Goal: Transaction & Acquisition: Purchase product/service

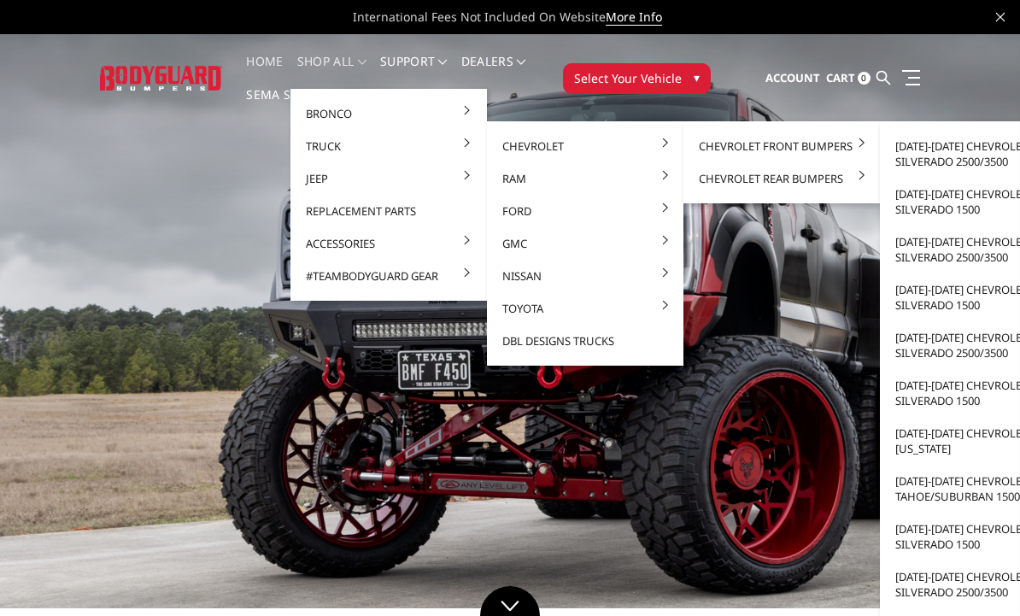
click at [998, 243] on link "[DATE]-[DATE] Chevrolet Silverado 2500/3500" at bounding box center [977, 249] width 183 height 48
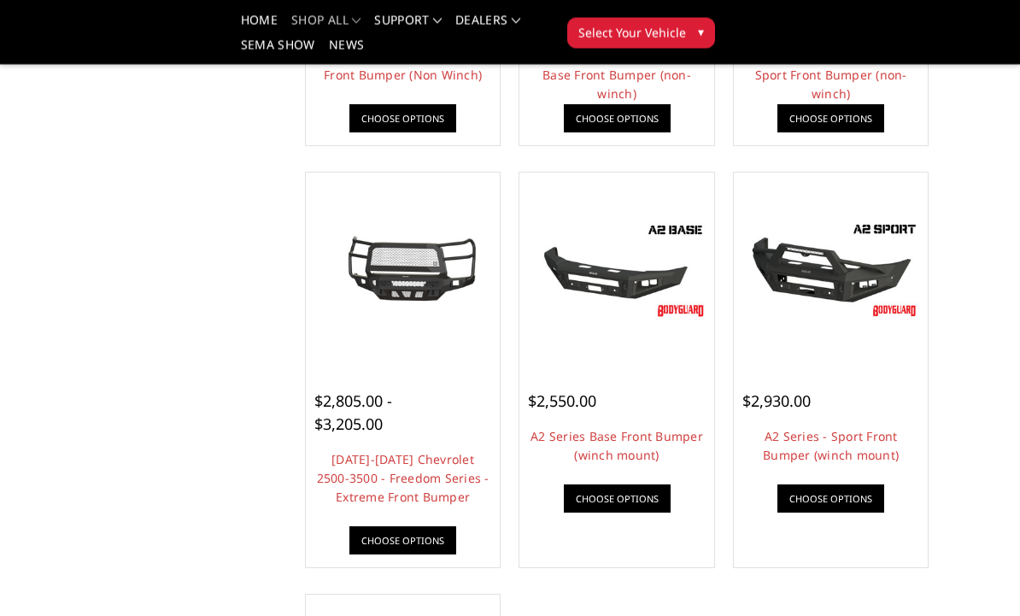
scroll to position [932, 0]
click at [884, 281] on img at bounding box center [831, 270] width 186 height 104
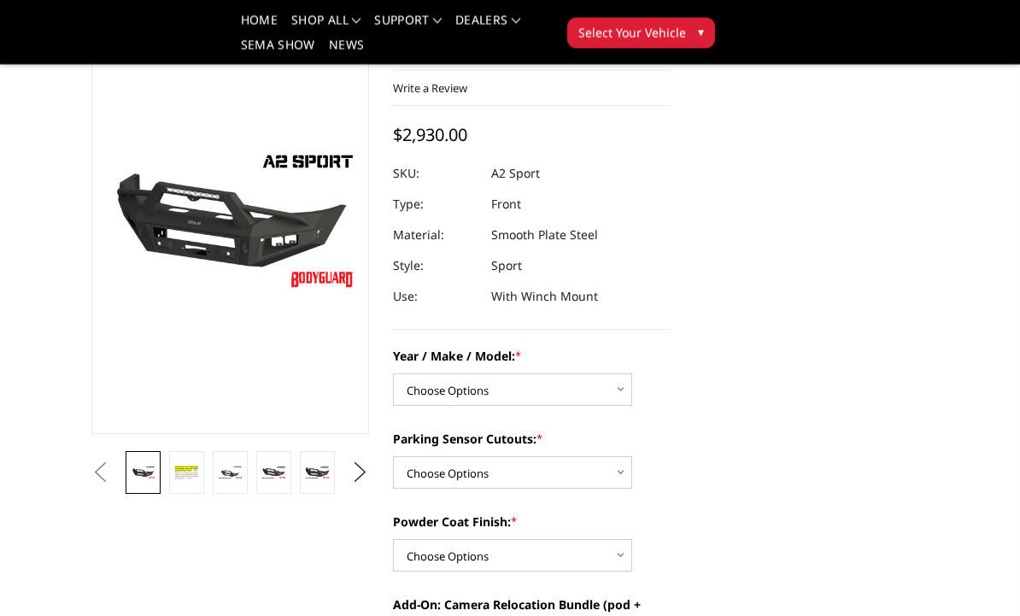
scroll to position [113, 0]
click at [416, 394] on select "Choose Options Chevrolet 20-23 2500 / 3500 Ford 17-22 F250 / F350 Ford 17-22 F4…" at bounding box center [512, 389] width 239 height 32
select select "1320"
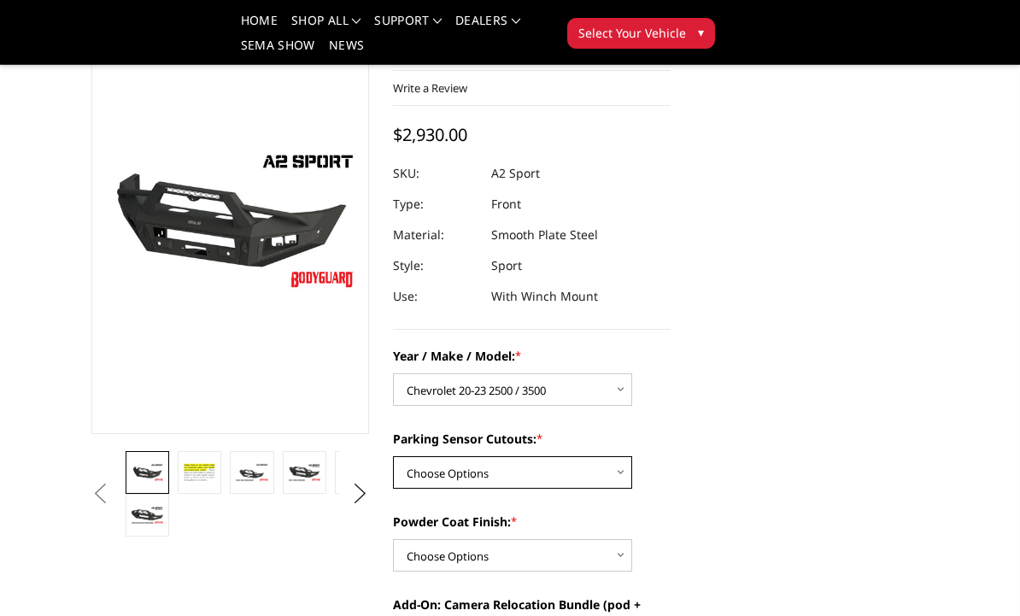
click at [415, 471] on select "Choose Options Yes - I have front parking sensors No - I do NOT have parking se…" at bounding box center [512, 472] width 239 height 32
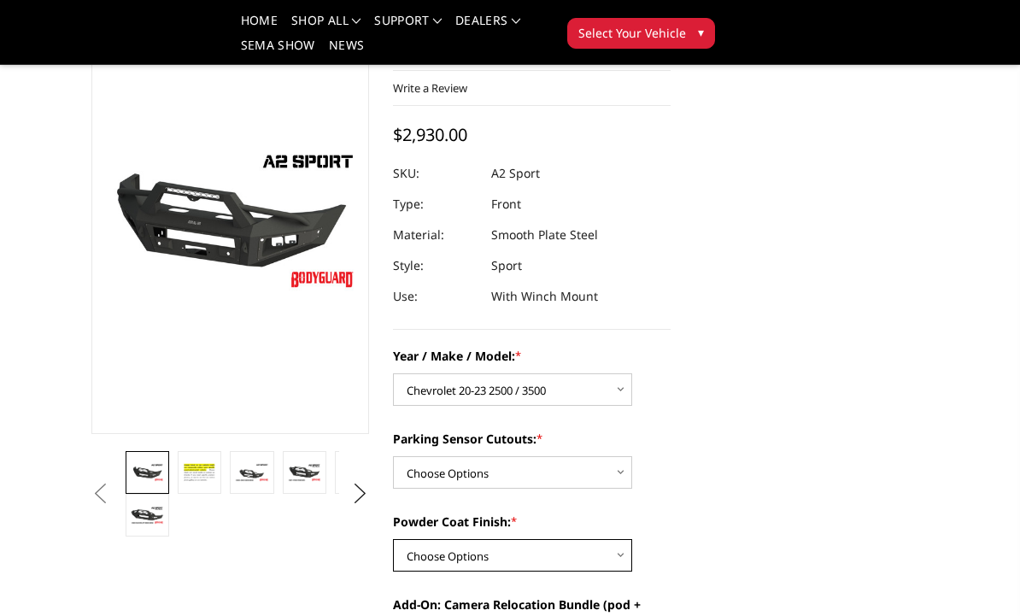
click at [409, 554] on select "Choose Options Bare metal (included) Texture Black Powder Coat" at bounding box center [512, 555] width 239 height 32
select select "518"
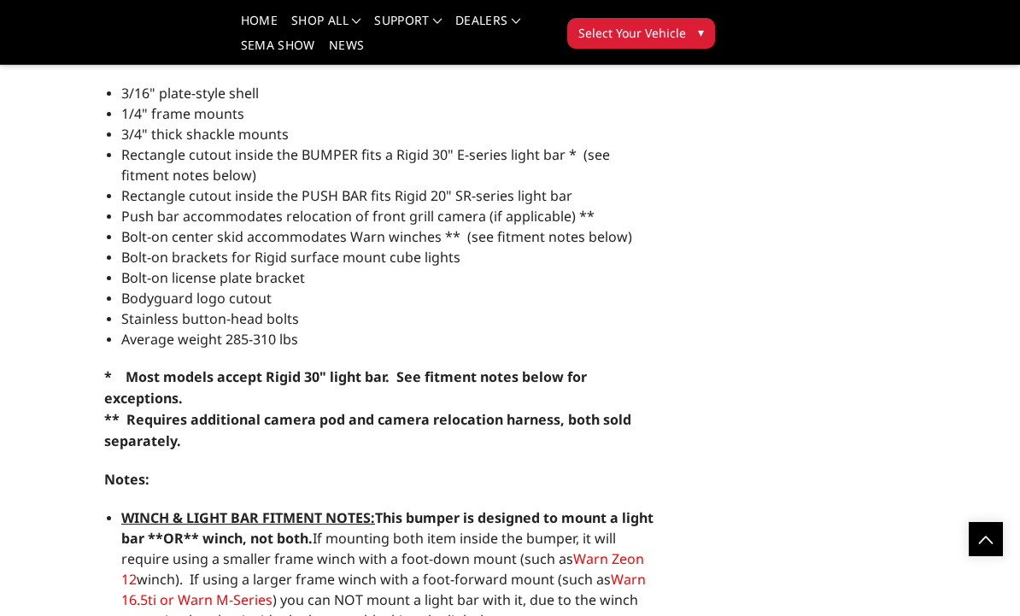
scroll to position [1939, 0]
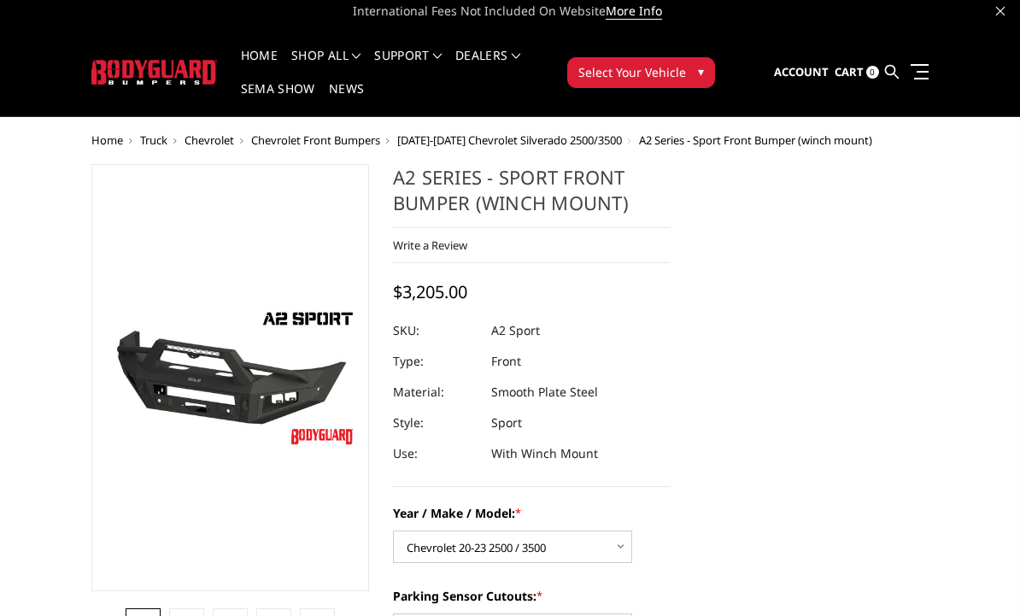
scroll to position [0, 0]
